Goal: Find specific page/section: Find specific page/section

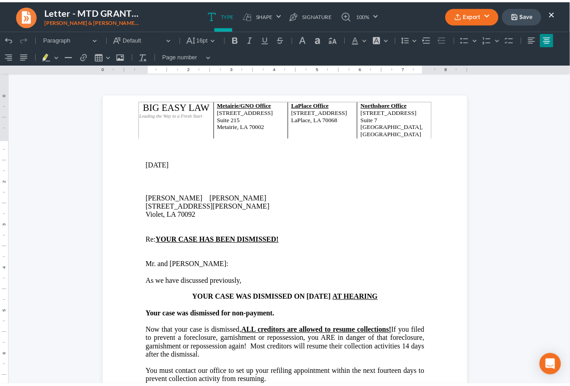
scroll to position [206, 0]
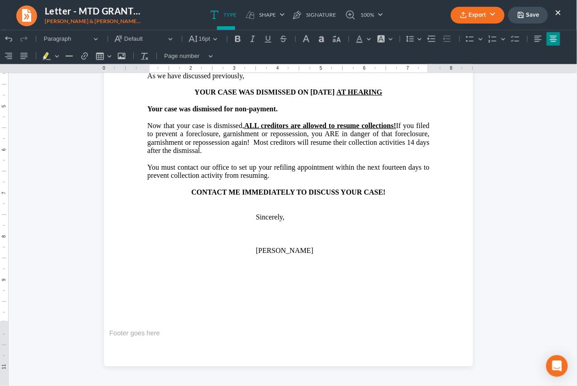
drag, startPoint x: 536, startPoint y: 11, endPoint x: 464, endPoint y: 14, distance: 72.5
click at [534, 13] on button "Save" at bounding box center [529, 15] width 40 height 17
drag, startPoint x: 410, startPoint y: 19, endPoint x: 425, endPoint y: 19, distance: 14.9
click at [410, 18] on ul "Type shapes Shape Line Check Arrow Circle Rectangle pen-tool Signature 100% Fit…" at bounding box center [296, 15] width 257 height 30
click at [561, 14] on button "×" at bounding box center [559, 12] width 6 height 11
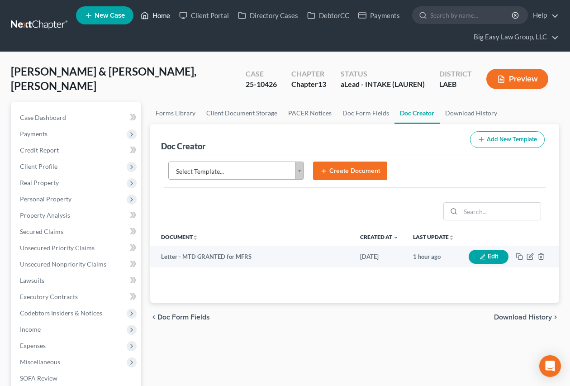
click at [160, 13] on link "Home" at bounding box center [155, 15] width 38 height 16
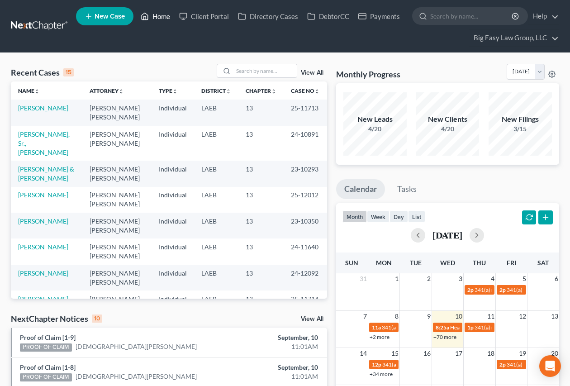
click at [156, 14] on link "Home" at bounding box center [155, 16] width 38 height 16
click at [263, 67] on input "search" at bounding box center [264, 70] width 63 height 13
type input "cain"
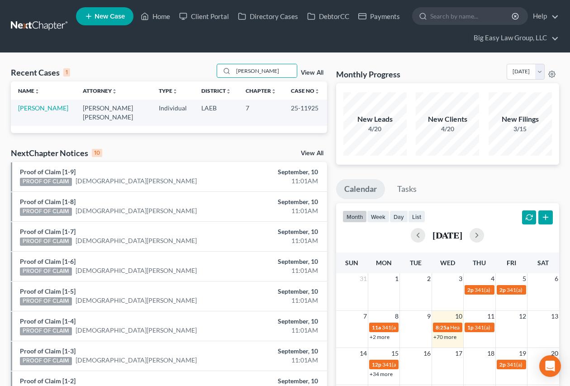
click at [32, 110] on td "[PERSON_NAME]" at bounding box center [43, 113] width 65 height 26
drag, startPoint x: 31, startPoint y: 109, endPoint x: 28, endPoint y: 100, distance: 9.6
click at [31, 108] on link "[PERSON_NAME]" at bounding box center [43, 108] width 50 height 8
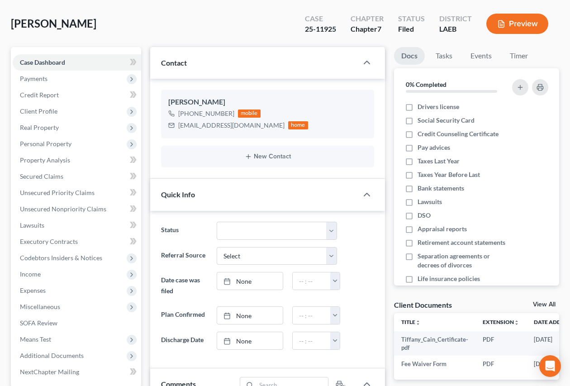
scroll to position [844, 0]
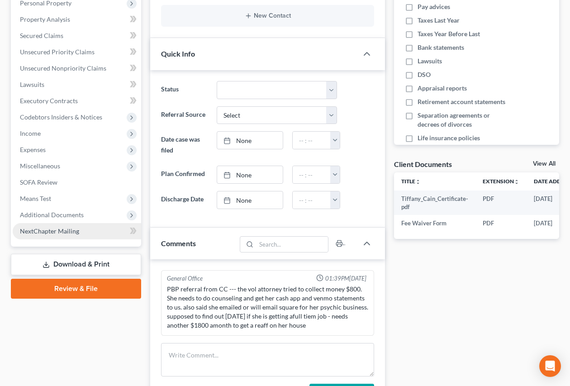
click at [68, 227] on span "NextChapter Mailing" at bounding box center [49, 231] width 59 height 8
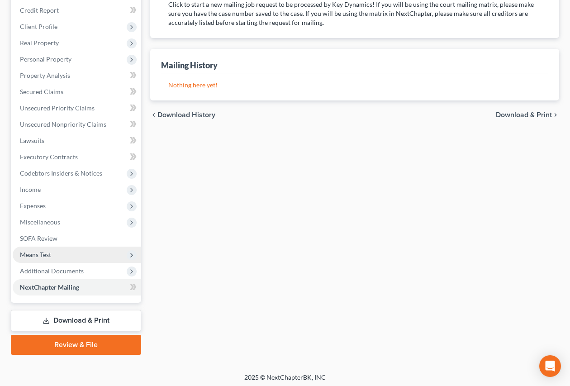
scroll to position [143, 0]
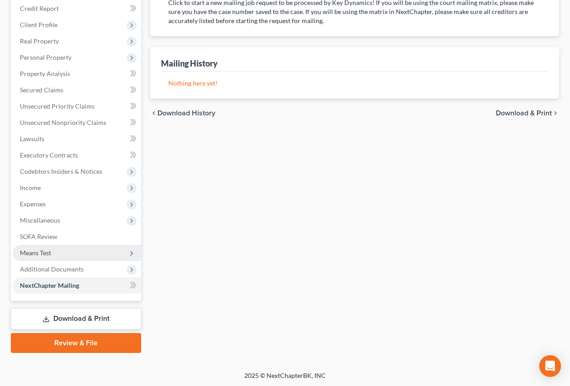
drag, startPoint x: 60, startPoint y: 262, endPoint x: 63, endPoint y: 255, distance: 7.9
click at [61, 261] on span "Additional Documents" at bounding box center [77, 269] width 128 height 16
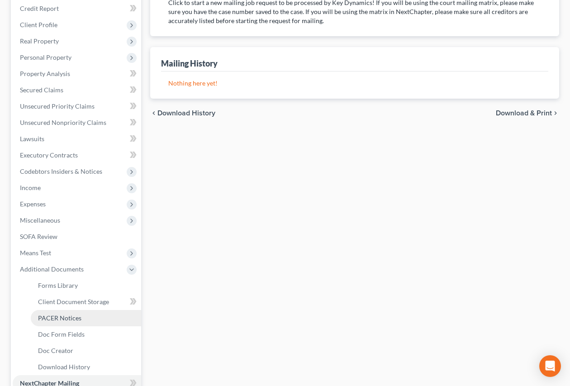
click at [100, 318] on link "PACER Notices" at bounding box center [86, 318] width 110 height 16
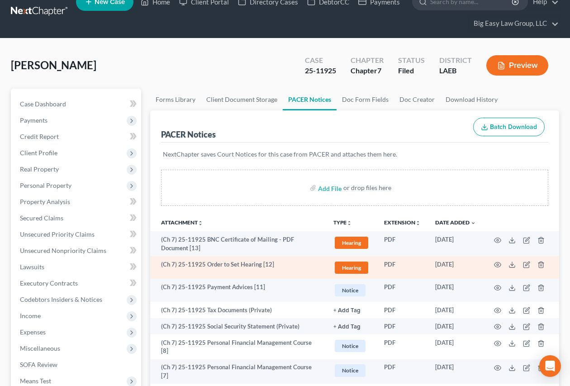
scroll to position [15, 0]
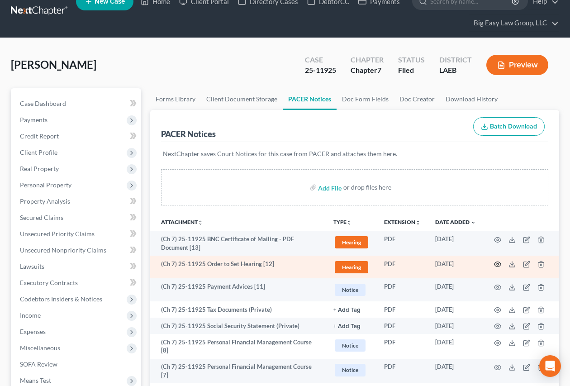
click at [498, 263] on icon "button" at bounding box center [497, 264] width 7 height 7
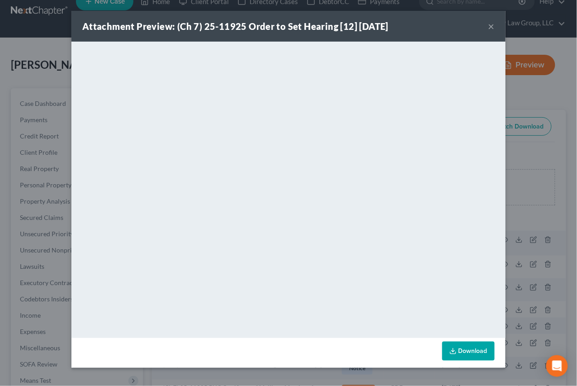
click at [493, 24] on button "×" at bounding box center [492, 26] width 6 height 11
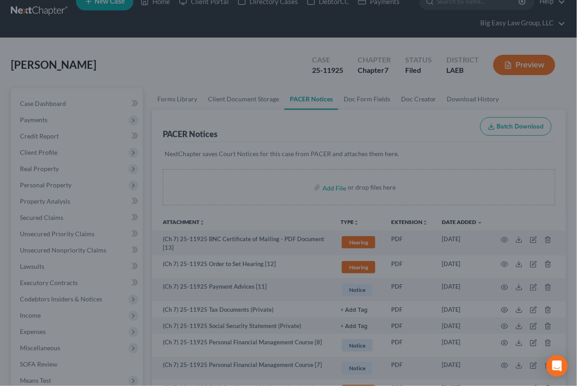
click at [477, 34] on div "Attachment Preview: (Ch 7) 25-11925 Order to Set Hearing [12] 09/02/2025 ×" at bounding box center [289, 47] width 378 height 27
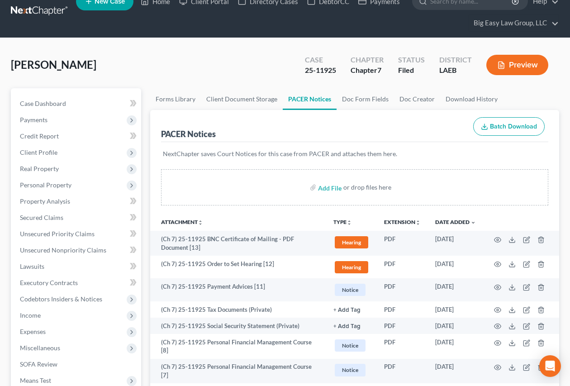
click at [158, 11] on ul "New Case Home Client Portal Directory Cases DebtorCC Payments - No Result - See…" at bounding box center [317, 11] width 483 height 43
drag, startPoint x: 158, startPoint y: 6, endPoint x: 229, endPoint y: 39, distance: 78.6
click at [158, 6] on link "Home" at bounding box center [155, 1] width 38 height 16
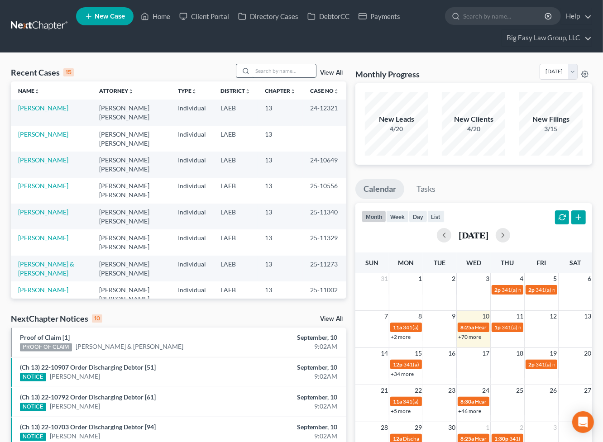
click at [272, 64] on input "search" at bounding box center [283, 70] width 63 height 13
type input "[PERSON_NAME]"
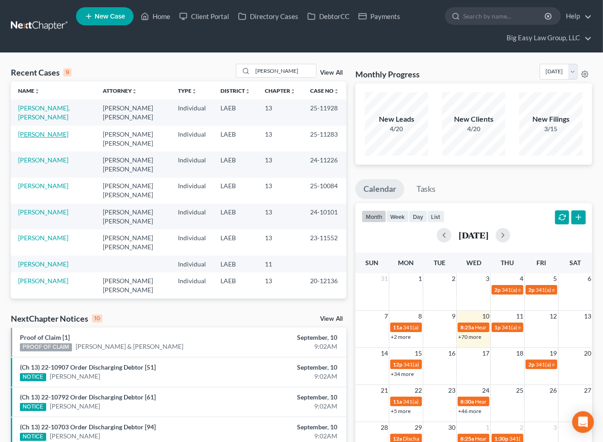
click at [38, 131] on link "[PERSON_NAME]" at bounding box center [43, 134] width 50 height 8
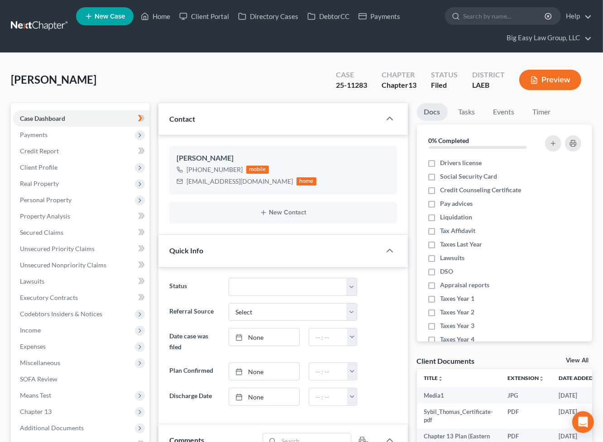
scroll to position [4597, 0]
drag, startPoint x: 159, startPoint y: 13, endPoint x: 217, endPoint y: 32, distance: 60.9
click at [159, 12] on link "Home" at bounding box center [155, 16] width 38 height 16
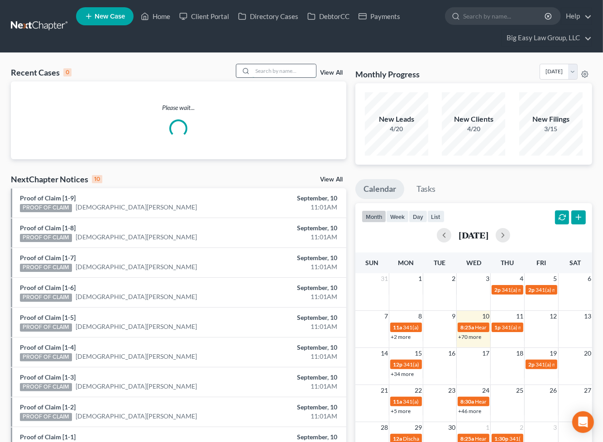
click at [281, 69] on input "search" at bounding box center [283, 70] width 63 height 13
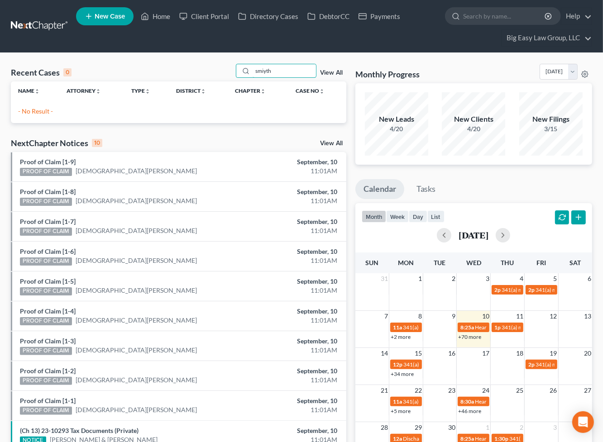
drag, startPoint x: 281, startPoint y: 68, endPoint x: 205, endPoint y: 68, distance: 76.5
click at [209, 67] on div "Recent Cases 0 smiyth View All" at bounding box center [178, 73] width 335 height 18
type input "[PERSON_NAME]"
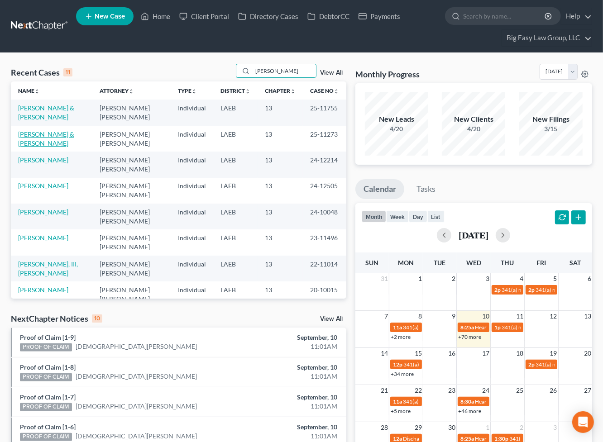
drag, startPoint x: 45, startPoint y: 135, endPoint x: 124, endPoint y: 140, distance: 78.9
click at [45, 135] on link "[PERSON_NAME] & [PERSON_NAME]" at bounding box center [46, 138] width 56 height 17
